Goal: Information Seeking & Learning: Find specific fact

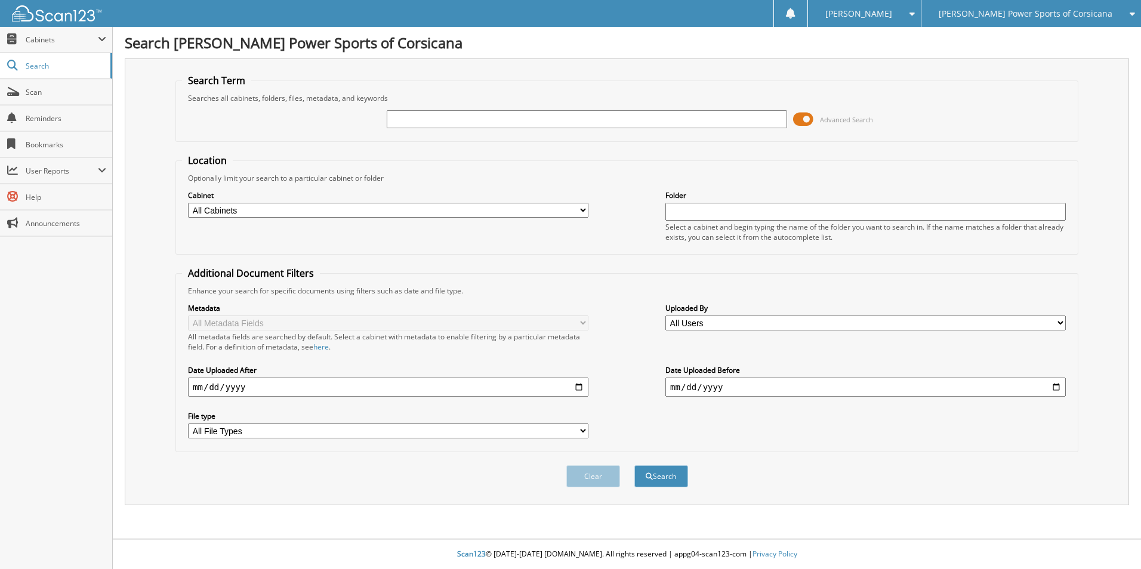
click at [806, 122] on span at bounding box center [803, 119] width 20 height 18
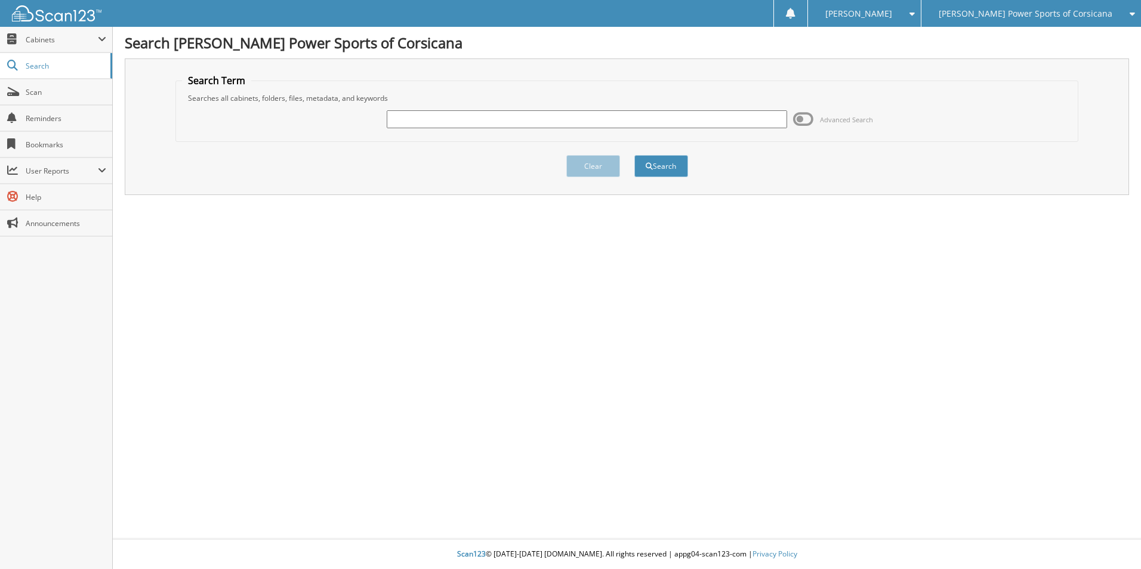
click at [428, 124] on input "text" at bounding box center [587, 119] width 400 height 18
type input "LOPEZ"
click at [634, 155] on button "Search" at bounding box center [661, 166] width 54 height 22
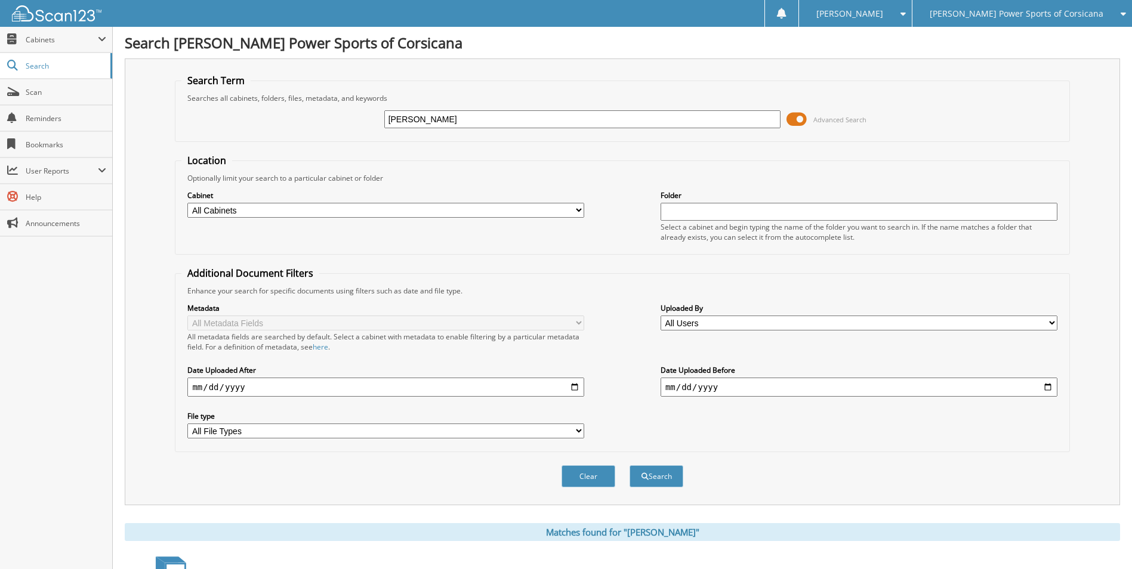
click at [794, 117] on span at bounding box center [797, 119] width 20 height 18
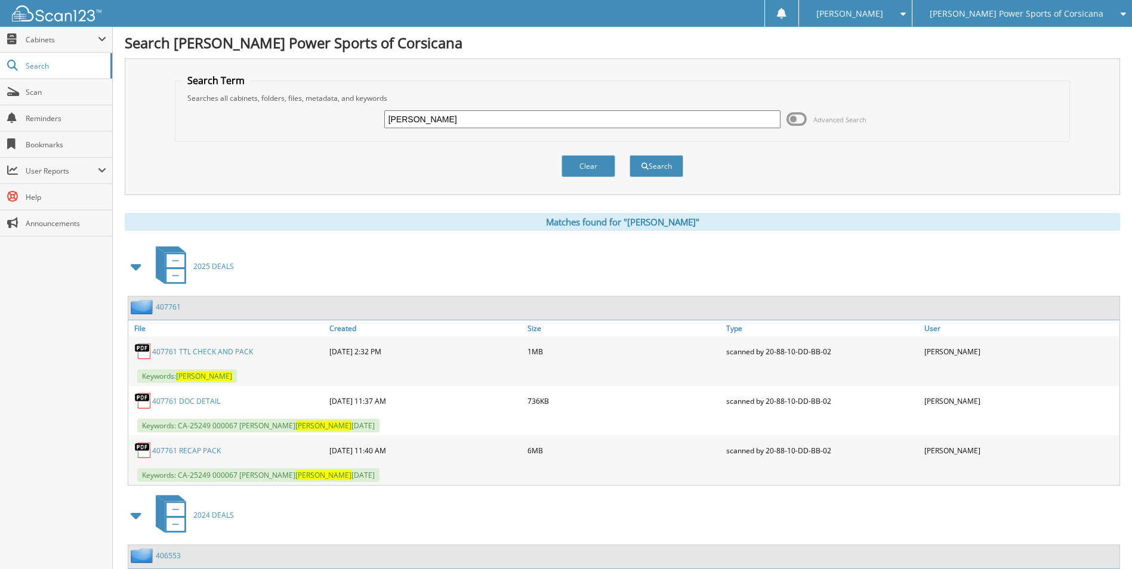
click at [365, 115] on div "LOPEZ Advanced Search" at bounding box center [622, 119] width 882 height 32
type input "[PERSON_NAME]"
click at [630, 155] on button "Search" at bounding box center [657, 166] width 54 height 22
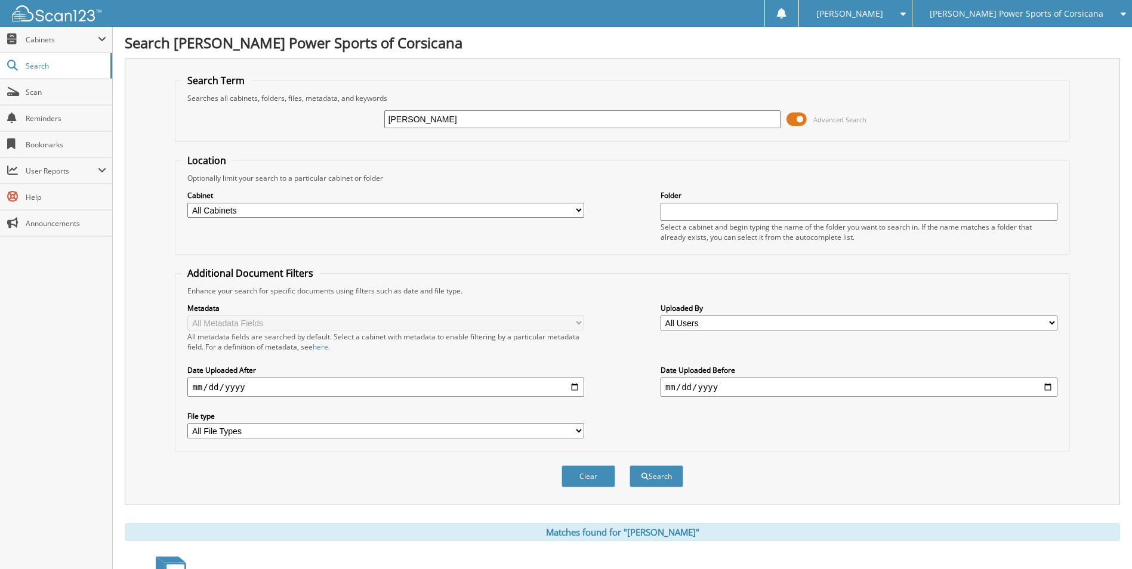
click at [800, 113] on span at bounding box center [797, 119] width 20 height 18
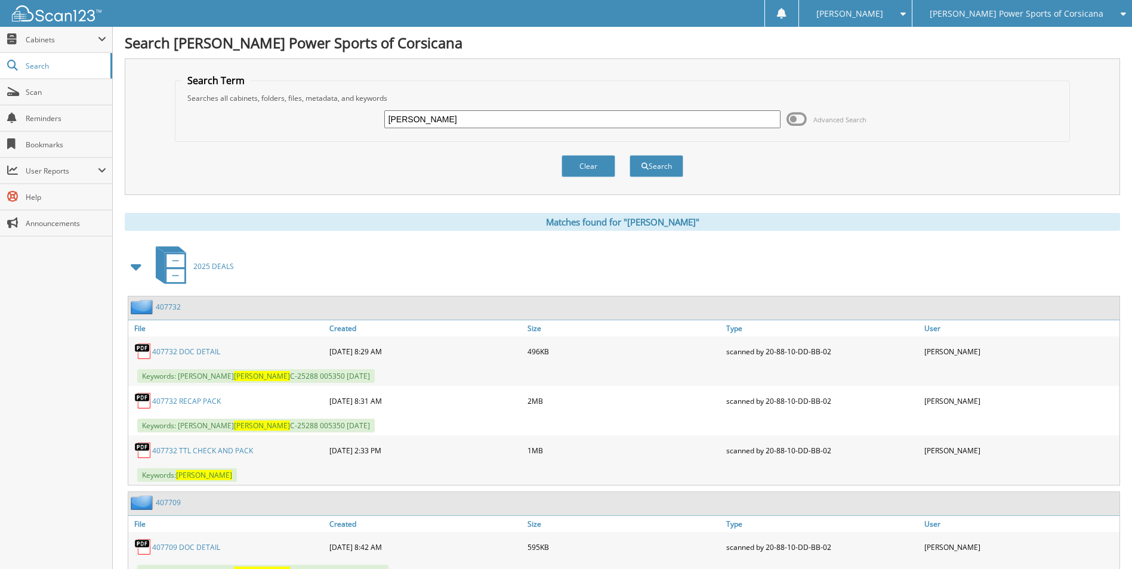
drag, startPoint x: 416, startPoint y: 116, endPoint x: 312, endPoint y: 90, distance: 107.3
click at [312, 90] on fieldset "Search Term Searches all cabinets, folders, files, metadata, and keywords [GEOG…" at bounding box center [622, 108] width 895 height 68
type input "[PERSON_NAME]"
click at [630, 155] on button "Search" at bounding box center [657, 166] width 54 height 22
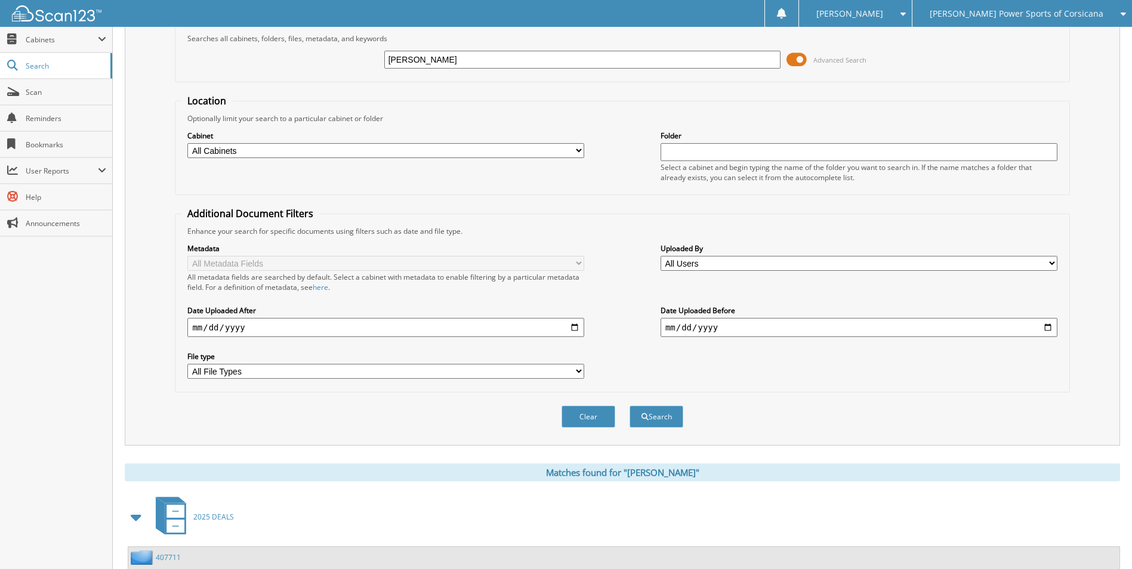
click at [798, 51] on span at bounding box center [797, 60] width 20 height 18
